Goal: Navigation & Orientation: Find specific page/section

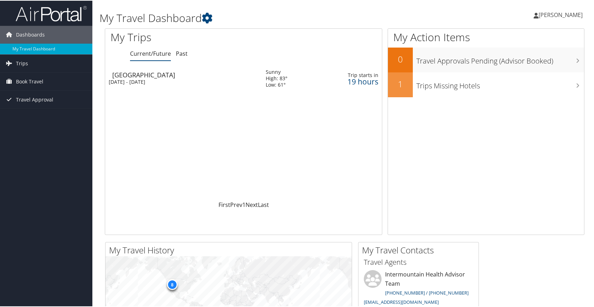
click at [568, 12] on span "[PERSON_NAME]" at bounding box center [560, 14] width 44 height 8
click at [528, 35] on link "My Settings" at bounding box center [541, 39] width 79 height 12
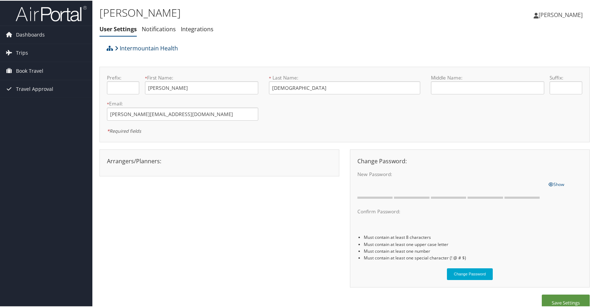
click at [160, 47] on link "Intermountain Health" at bounding box center [146, 47] width 63 height 14
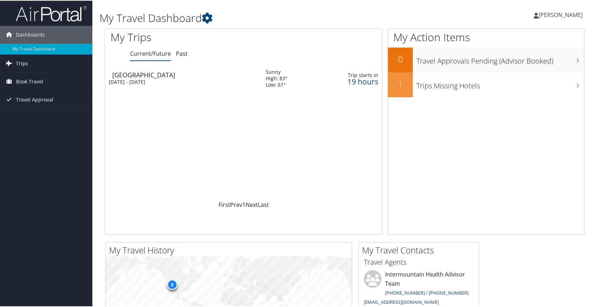
click at [54, 64] on link "Trips" at bounding box center [46, 63] width 92 height 18
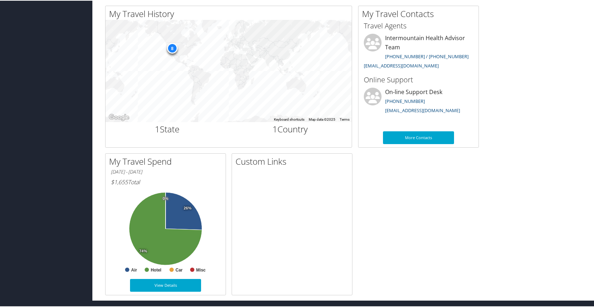
scroll to position [236, 0]
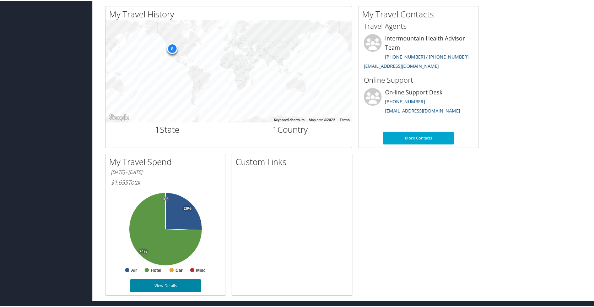
click at [173, 283] on link "View Details" at bounding box center [165, 285] width 71 height 13
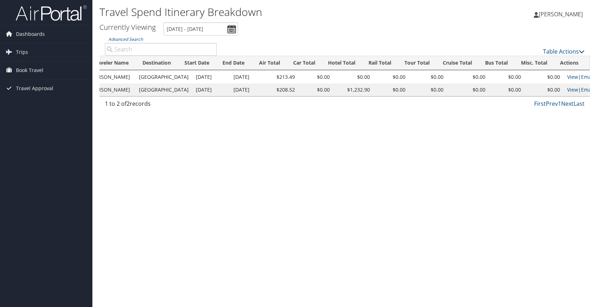
scroll to position [0, 167]
click at [568, 89] on link "View" at bounding box center [573, 89] width 11 height 7
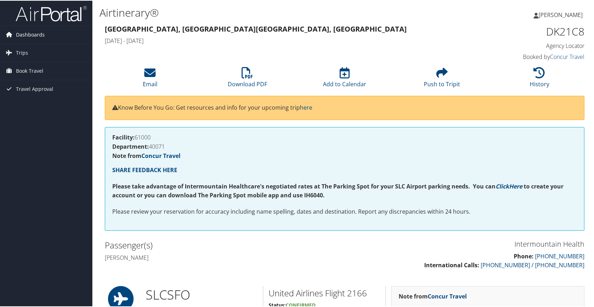
click at [48, 32] on link "Dashboards" at bounding box center [46, 34] width 92 height 18
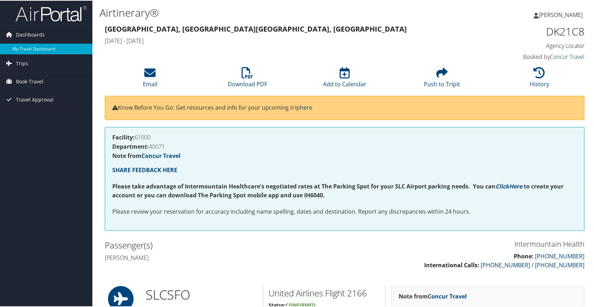
click at [42, 46] on link "My Travel Dashboard" at bounding box center [46, 48] width 92 height 11
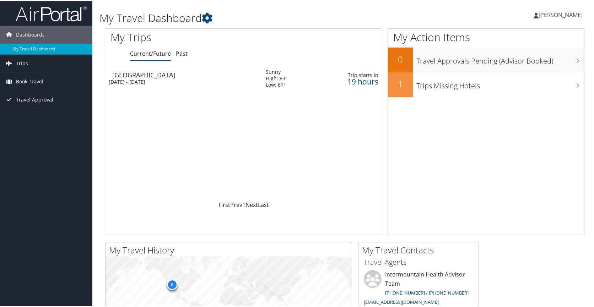
click at [557, 13] on span "[PERSON_NAME]" at bounding box center [560, 14] width 44 height 8
click at [532, 66] on link "View Travel Profile" at bounding box center [541, 63] width 79 height 12
